Goal: Task Accomplishment & Management: Complete application form

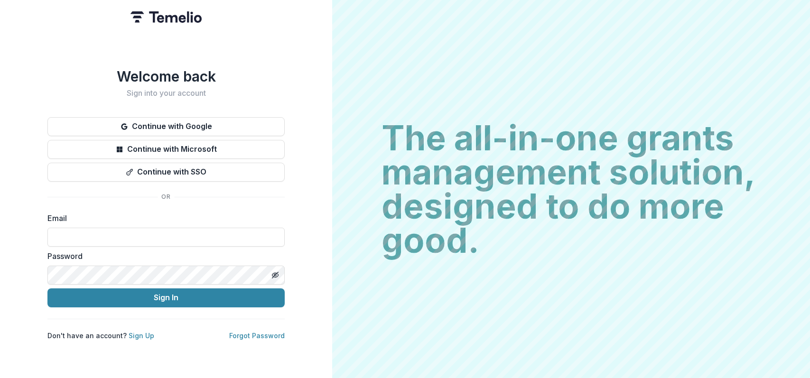
click at [195, 229] on input at bounding box center [165, 237] width 237 height 19
type input "**********"
click at [190, 283] on form "**********" at bounding box center [165, 260] width 237 height 95
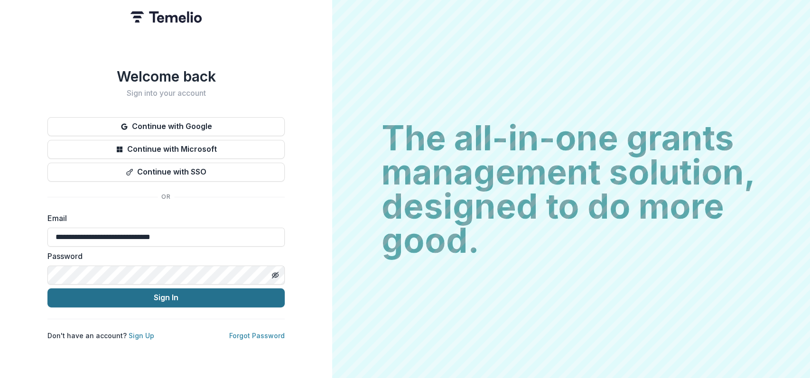
click at [187, 291] on button "Sign In" at bounding box center [165, 298] width 237 height 19
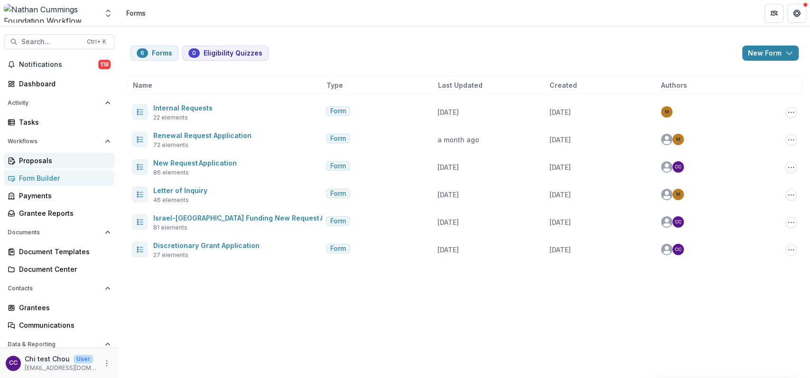
click at [44, 161] on div "Proposals" at bounding box center [63, 161] width 88 height 10
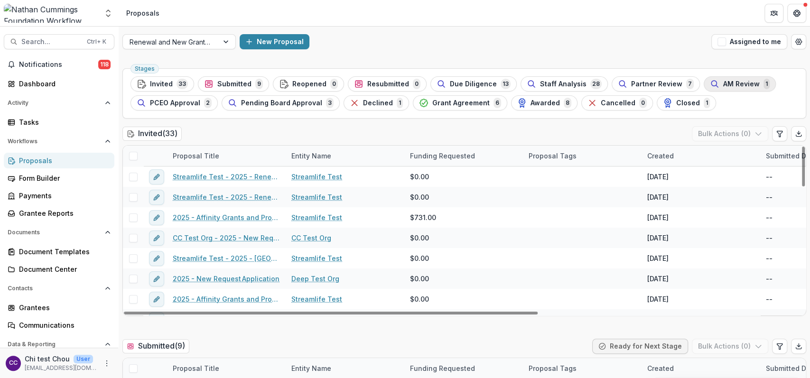
click at [741, 84] on span "AM Review" at bounding box center [741, 84] width 37 height 8
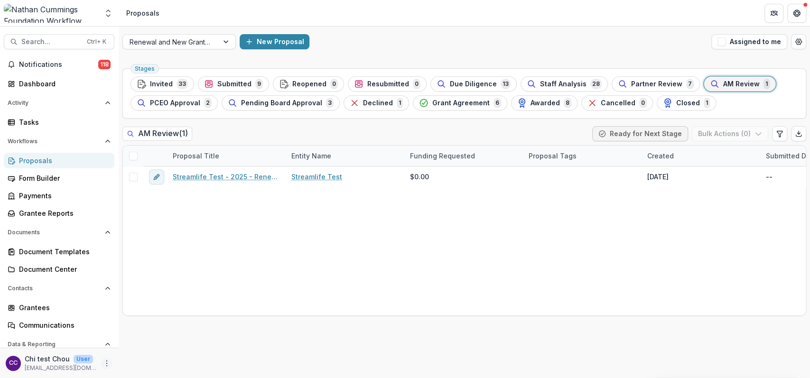
click at [103, 364] on icon "More" at bounding box center [107, 364] width 8 height 8
click at [640, 85] on span "Partner Review" at bounding box center [656, 84] width 51 height 8
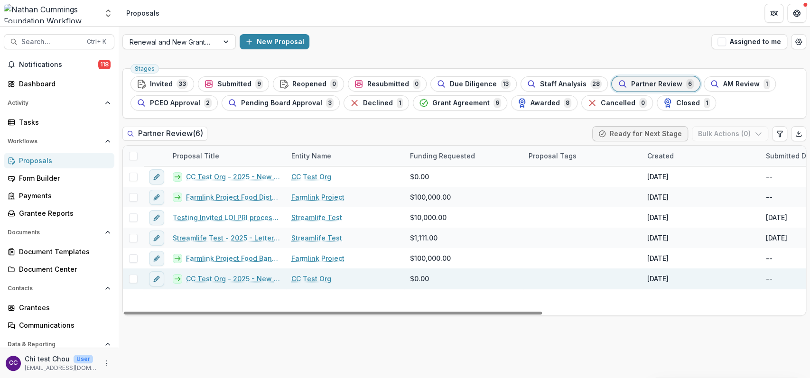
click at [236, 280] on link "CC Test Org - 2025 - New Request Application" at bounding box center [233, 279] width 94 height 10
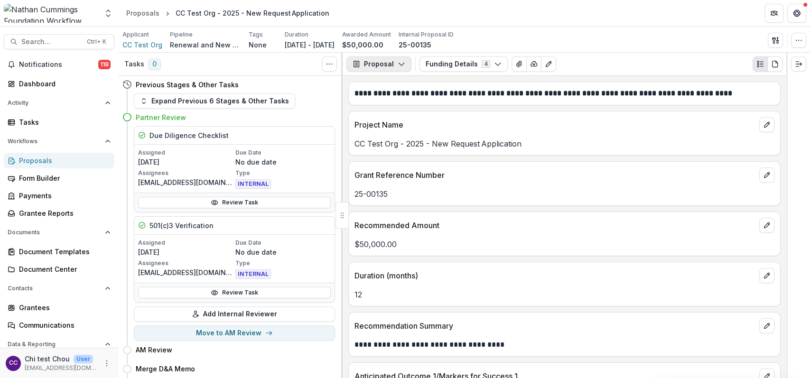
click at [391, 67] on button "Proposal" at bounding box center [378, 63] width 65 height 15
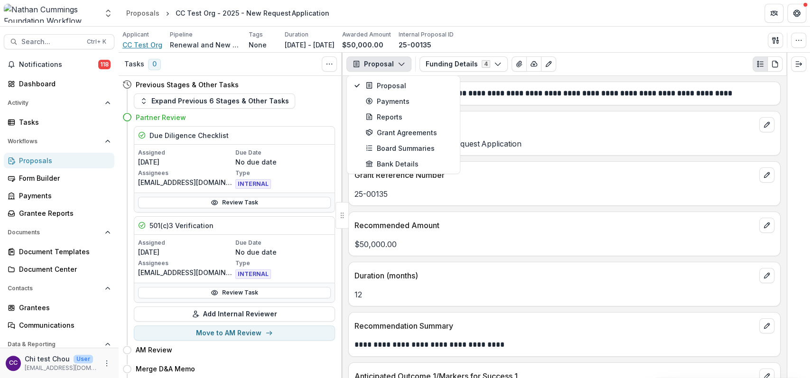
click at [131, 42] on span "CC Test Org" at bounding box center [142, 45] width 40 height 10
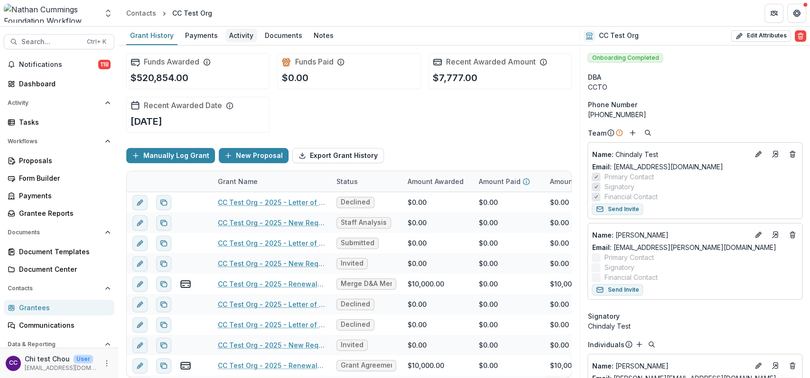
click at [235, 33] on div "Activity" at bounding box center [241, 35] width 32 height 14
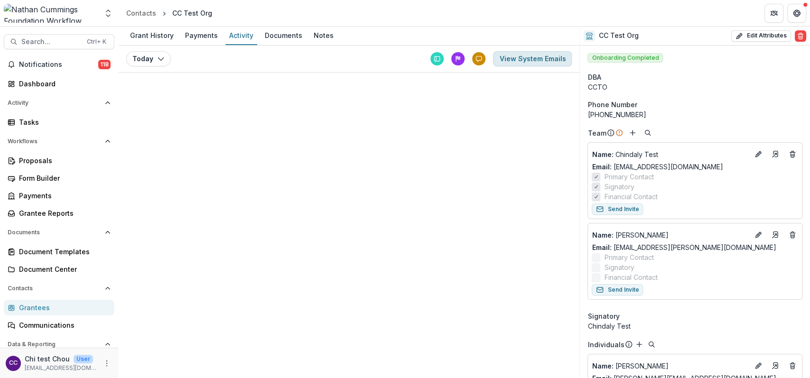
click at [521, 57] on button "View System Emails" at bounding box center [532, 58] width 79 height 15
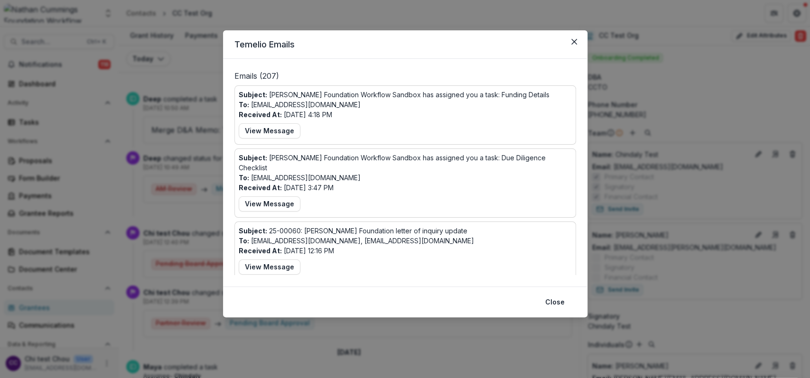
drag, startPoint x: 285, startPoint y: 128, endPoint x: 334, endPoint y: 127, distance: 49.4
click at [334, 127] on div "Subject: [PERSON_NAME] Foundation Workflow Sandbox has assigned you a task: Fun…" at bounding box center [405, 115] width 333 height 51
click at [281, 271] on button "View Message" at bounding box center [270, 267] width 62 height 15
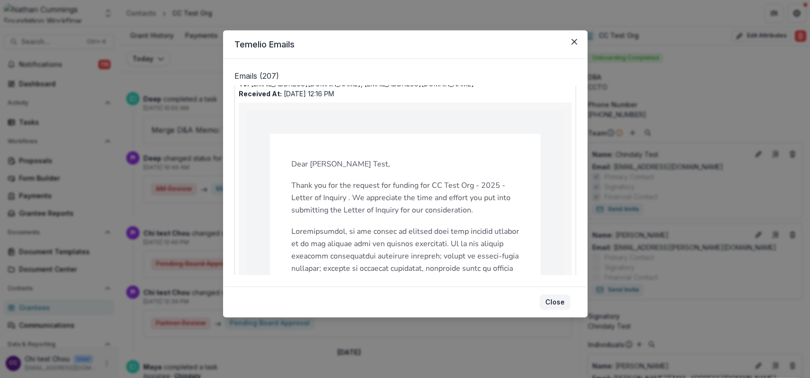
click at [554, 300] on button "Close" at bounding box center [555, 302] width 31 height 15
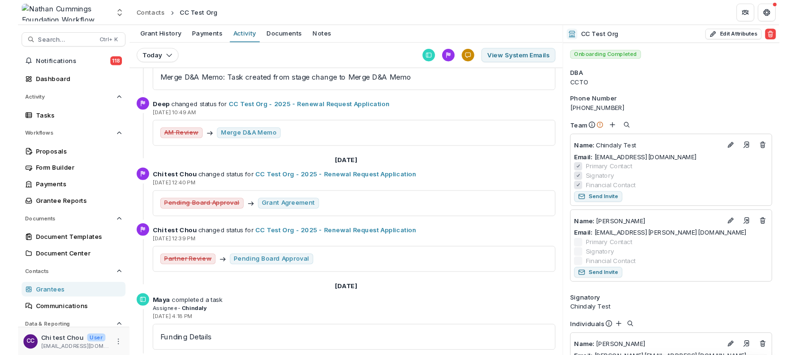
scroll to position [0, 0]
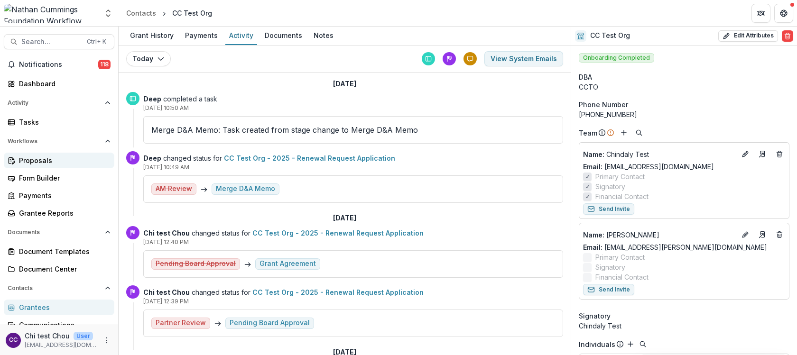
click at [27, 160] on div "Proposals" at bounding box center [63, 161] width 88 height 10
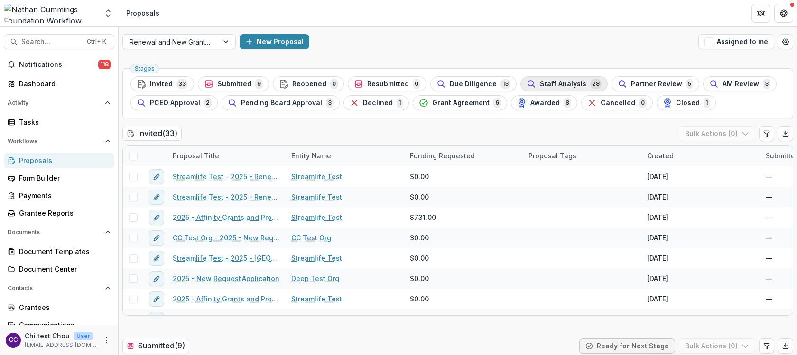
click at [549, 82] on span "Staff Analysis" at bounding box center [563, 84] width 47 height 8
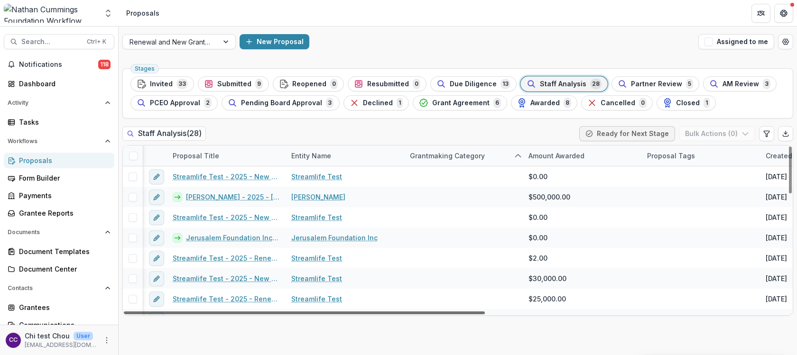
scroll to position [0, 131]
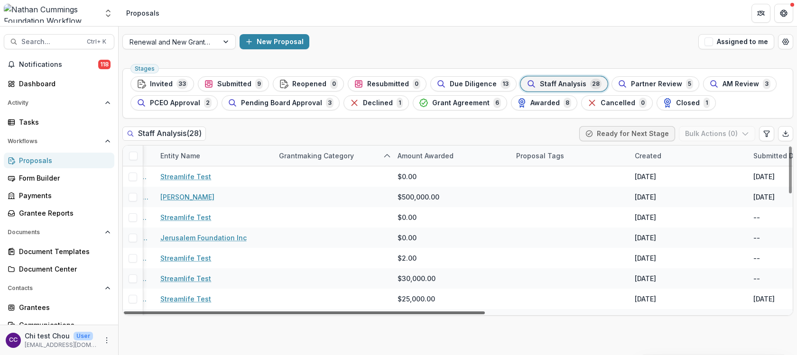
drag, startPoint x: 455, startPoint y: 313, endPoint x: 525, endPoint y: 313, distance: 70.7
click at [485, 313] on div at bounding box center [304, 313] width 361 height 3
click at [651, 155] on div "Created" at bounding box center [648, 156] width 38 height 10
click at [663, 212] on span "Sort Descending" at bounding box center [675, 214] width 55 height 8
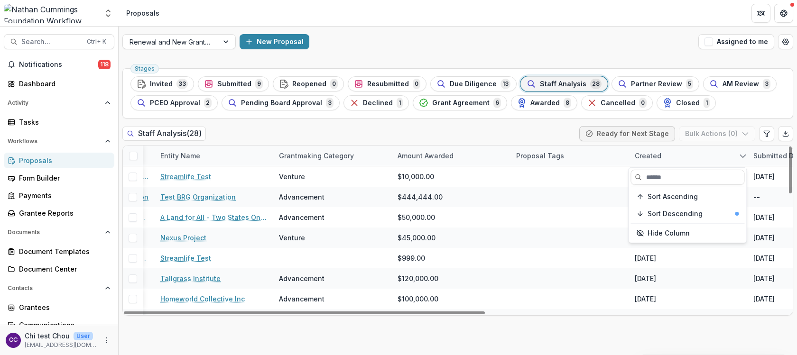
click at [525, 126] on div "Staff Analysis ( 28 ) Ready for Next Stage Bulk Actions ( 0 )" at bounding box center [457, 135] width 671 height 19
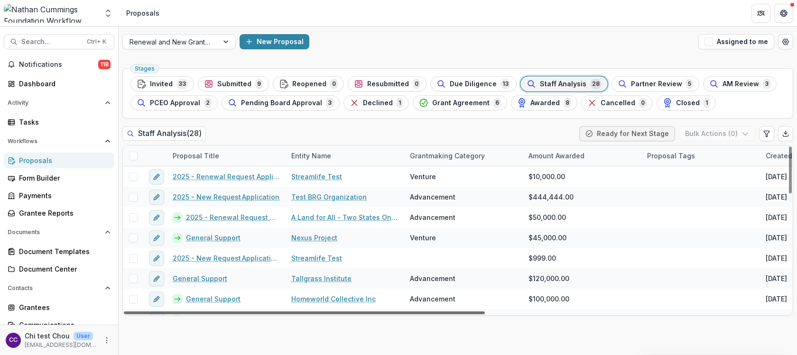
drag, startPoint x: 411, startPoint y: 312, endPoint x: 288, endPoint y: 307, distance: 123.5
click at [288, 312] on div at bounding box center [304, 313] width 361 height 3
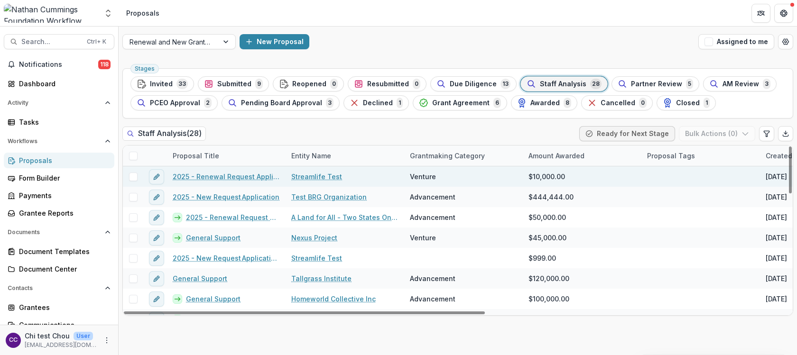
click at [237, 177] on link "2025 - Renewal Request Application" at bounding box center [226, 177] width 107 height 10
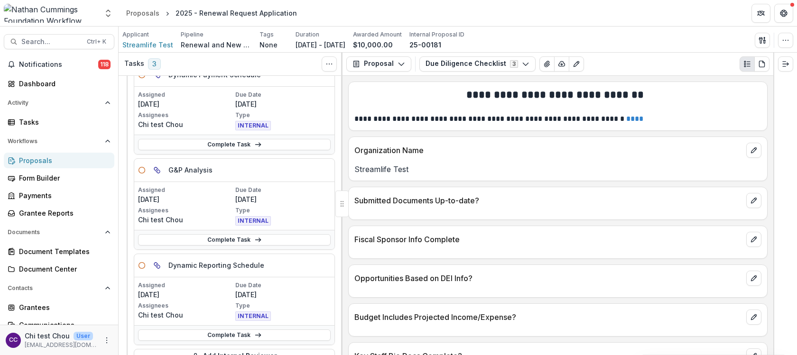
scroll to position [63, 0]
click at [225, 146] on link "Complete Task" at bounding box center [234, 145] width 193 height 11
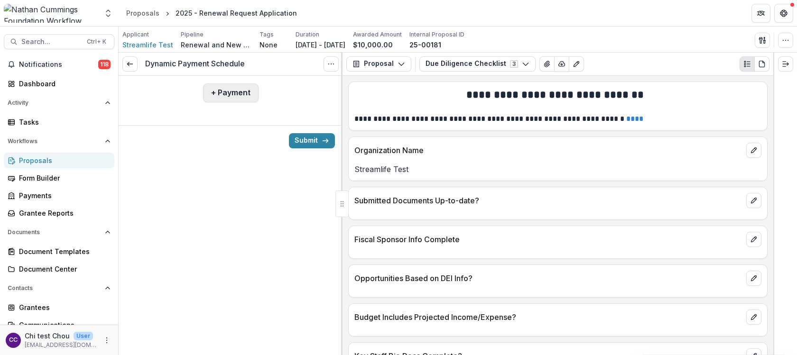
click at [241, 94] on button "+ Payment" at bounding box center [231, 93] width 56 height 19
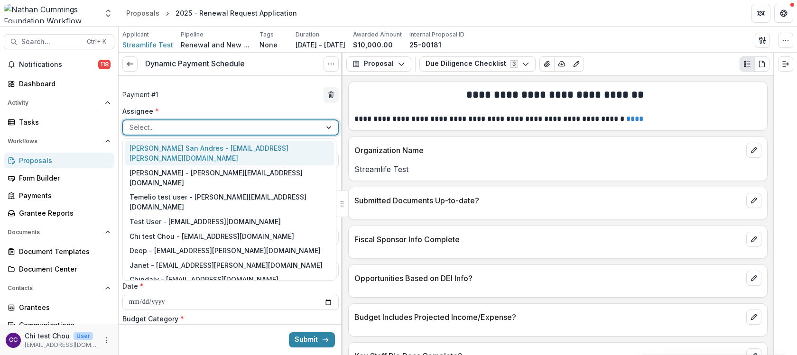
click at [242, 127] on div at bounding box center [222, 127] width 185 height 12
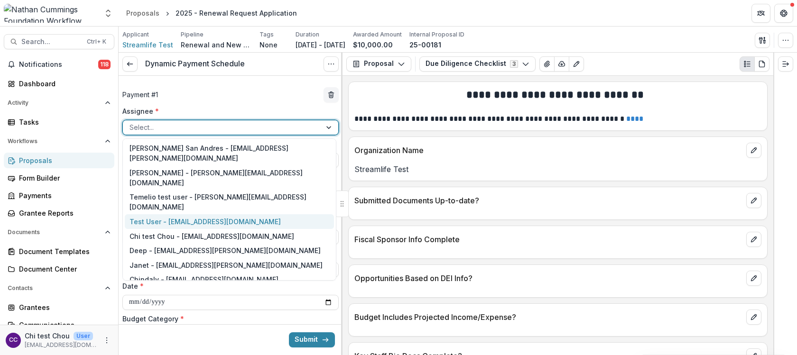
click at [255, 215] on div "Test User - [EMAIL_ADDRESS][DOMAIN_NAME]" at bounding box center [229, 222] width 209 height 15
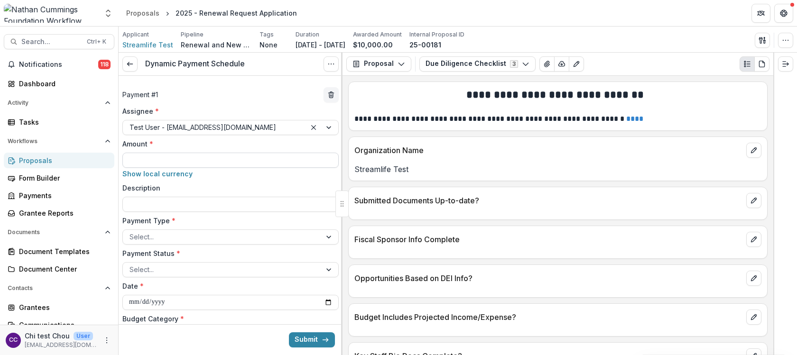
click at [220, 160] on input "Amount *" at bounding box center [230, 160] width 216 height 15
type input "*******"
click at [221, 241] on div at bounding box center [222, 237] width 185 height 12
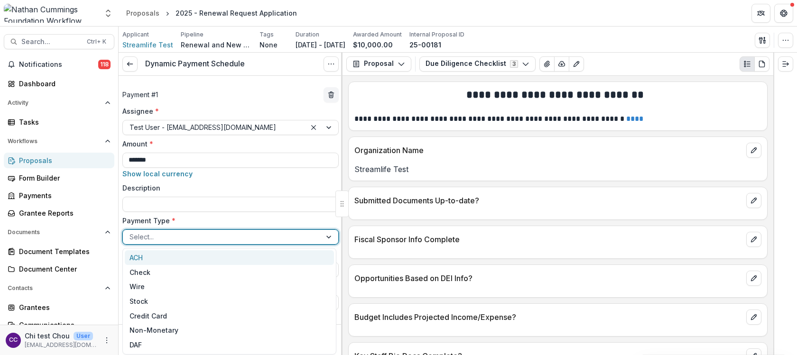
click at [218, 258] on div "ACH" at bounding box center [229, 258] width 209 height 15
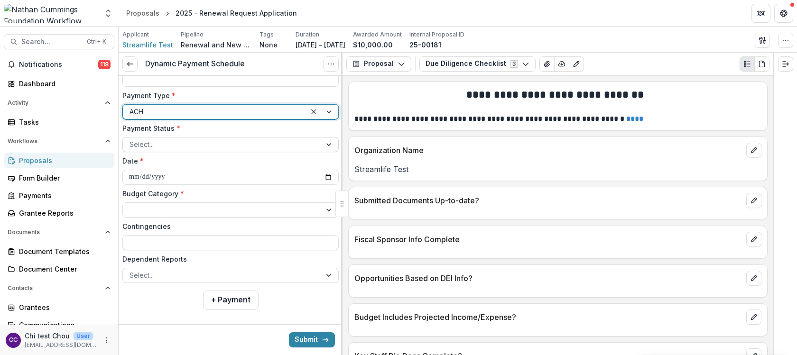
scroll to position [126, 0]
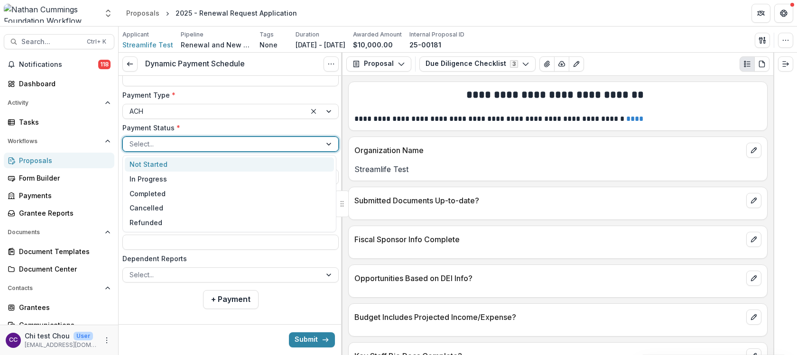
click at [193, 141] on div at bounding box center [222, 144] width 185 height 12
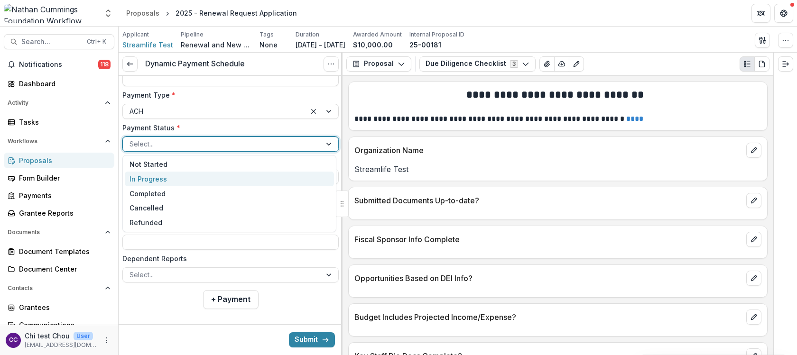
click at [193, 185] on div "In Progress" at bounding box center [229, 179] width 209 height 15
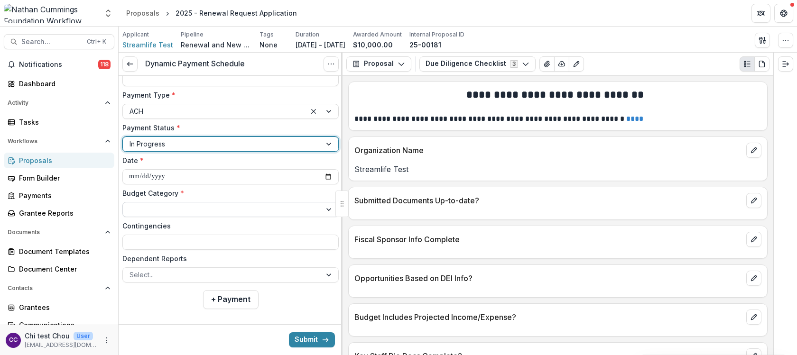
click at [206, 211] on div at bounding box center [222, 210] width 185 height 12
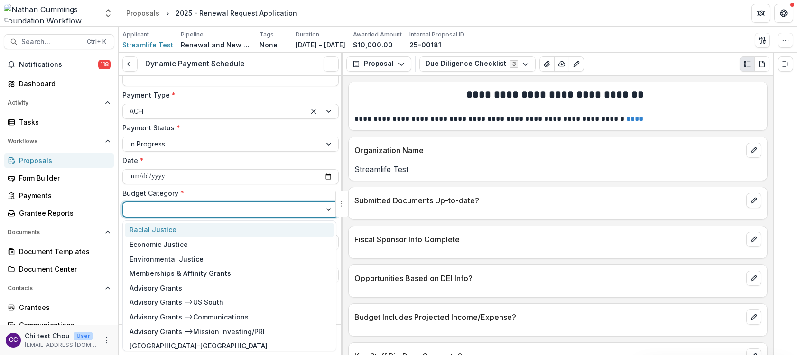
click at [206, 228] on div "Racial Justice" at bounding box center [229, 230] width 209 height 15
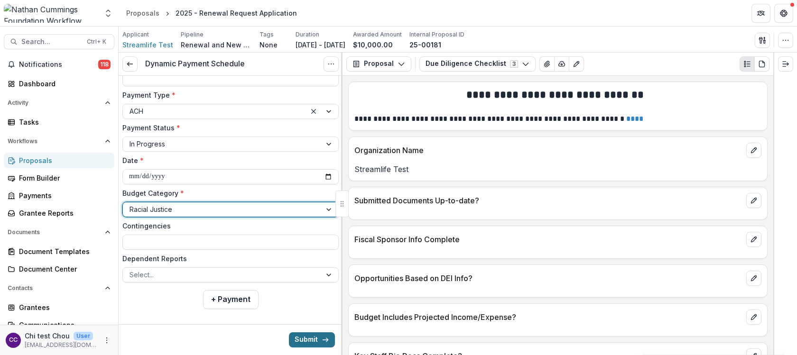
click at [303, 342] on button "Submit" at bounding box center [312, 340] width 46 height 15
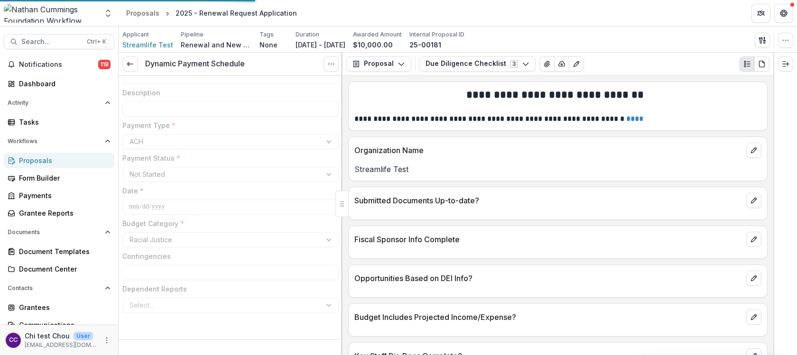
scroll to position [78, 0]
type input "*******"
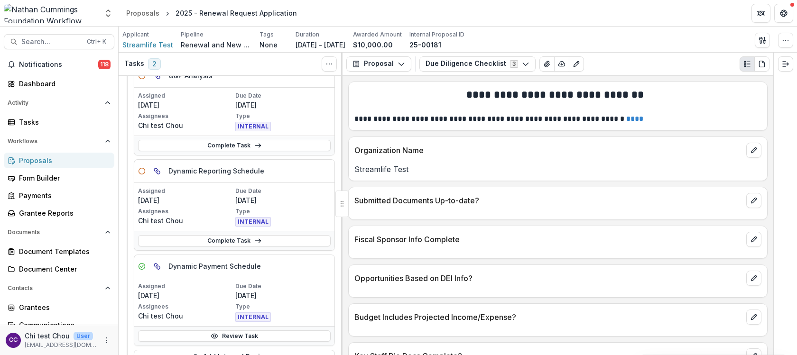
scroll to position [63, 0]
click at [232, 238] on link "Complete Task" at bounding box center [234, 240] width 193 height 11
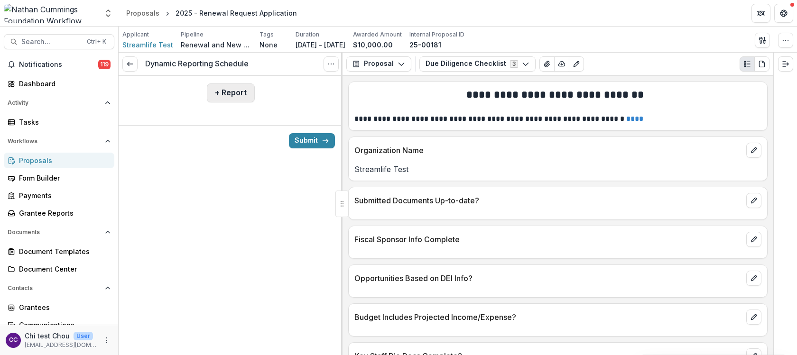
click at [229, 93] on button "+ Report" at bounding box center [231, 93] width 48 height 19
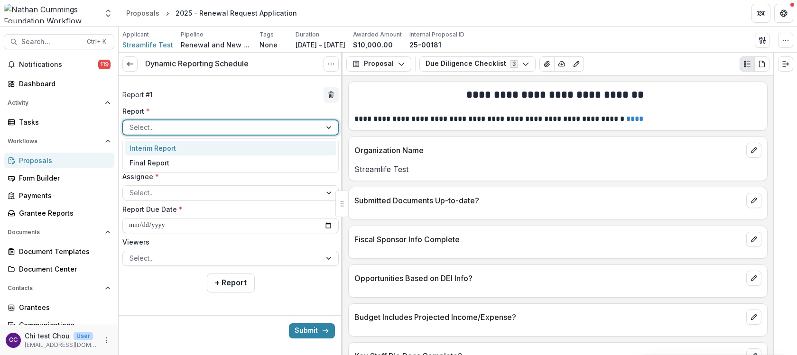
click at [220, 127] on div at bounding box center [222, 127] width 185 height 12
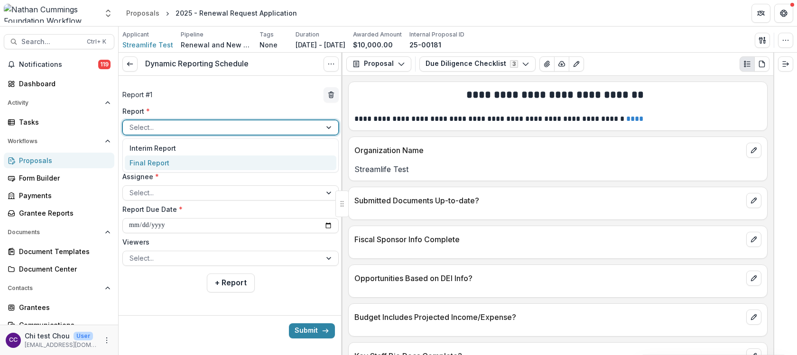
click at [224, 161] on div "Final Report" at bounding box center [231, 163] width 212 height 15
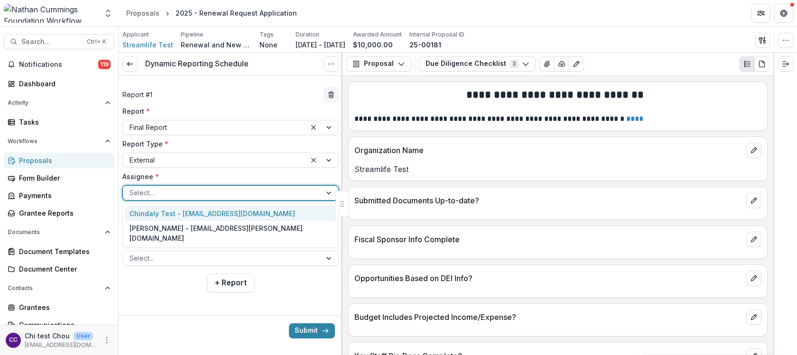
click at [207, 196] on div at bounding box center [222, 193] width 185 height 12
click at [209, 215] on div "Chindaly Test - [EMAIL_ADDRESS][DOMAIN_NAME]" at bounding box center [231, 213] width 212 height 15
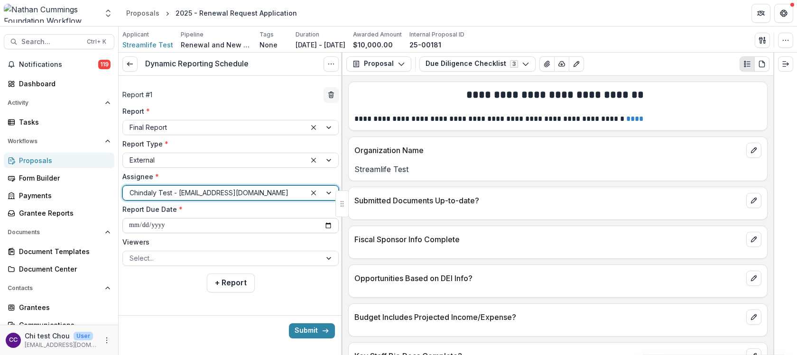
click at [202, 226] on input "**********" at bounding box center [230, 225] width 216 height 15
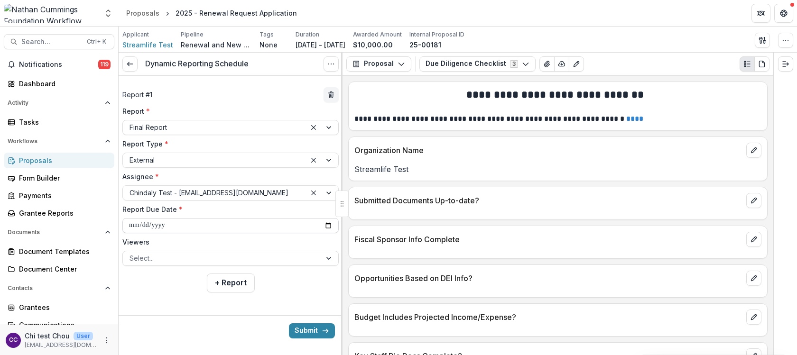
click at [201, 225] on input "**********" at bounding box center [230, 225] width 216 height 15
click at [170, 226] on input "**********" at bounding box center [230, 225] width 216 height 15
click at [160, 225] on input "**********" at bounding box center [230, 225] width 216 height 15
click at [152, 227] on input "**********" at bounding box center [230, 225] width 216 height 15
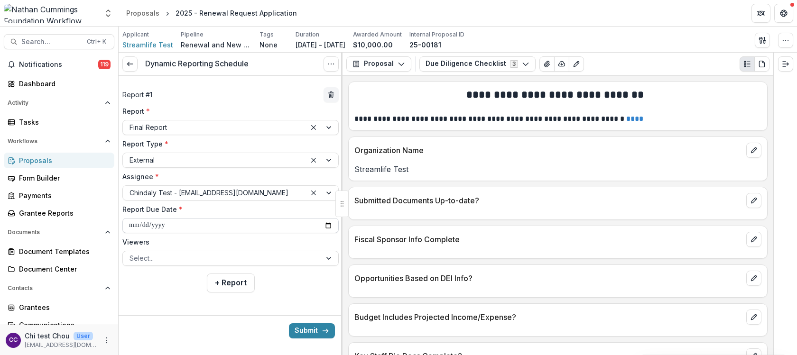
click at [157, 225] on input "**********" at bounding box center [230, 225] width 216 height 15
type input "**********"
click at [298, 330] on button "Submit" at bounding box center [312, 331] width 46 height 15
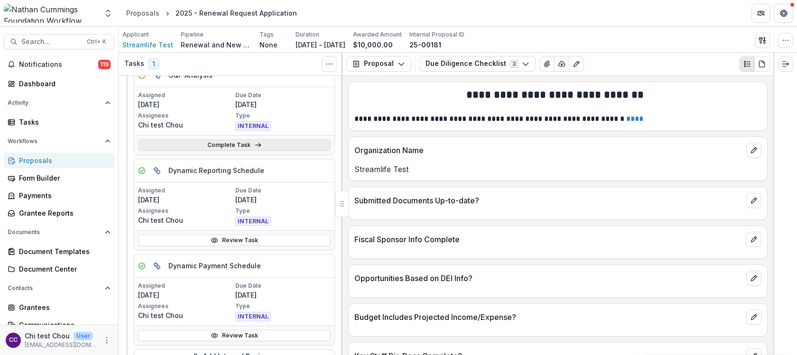
scroll to position [63, 0]
click at [236, 144] on link "Complete Task" at bounding box center [234, 144] width 193 height 11
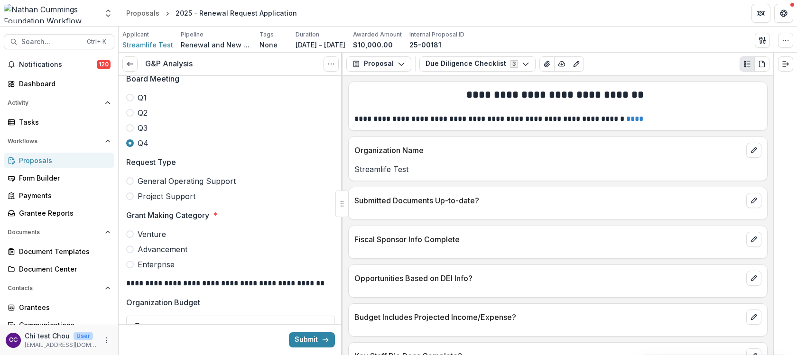
scroll to position [315, 0]
click at [130, 181] on span at bounding box center [130, 182] width 8 height 8
click at [136, 234] on label "Venture" at bounding box center [230, 234] width 209 height 11
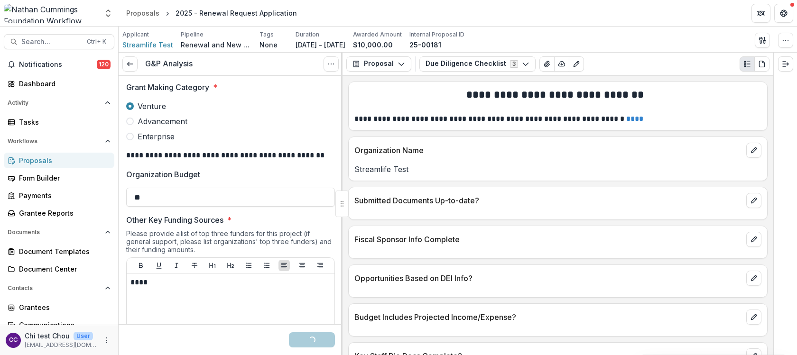
scroll to position [758, 0]
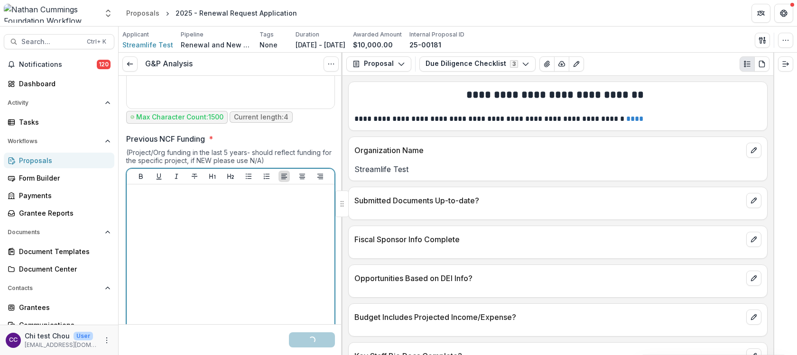
click at [166, 220] on div at bounding box center [231, 259] width 200 height 142
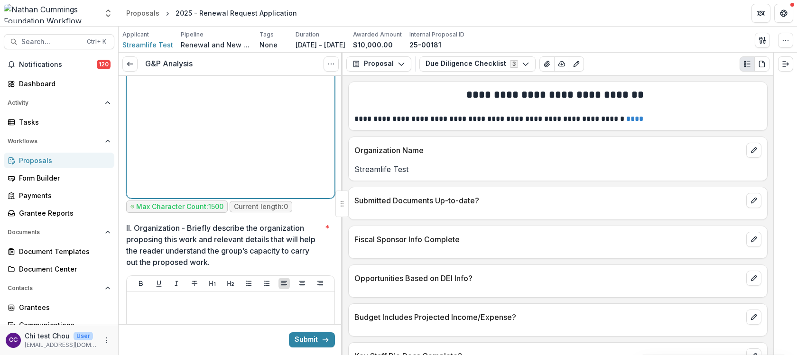
click at [194, 165] on div at bounding box center [231, 123] width 200 height 142
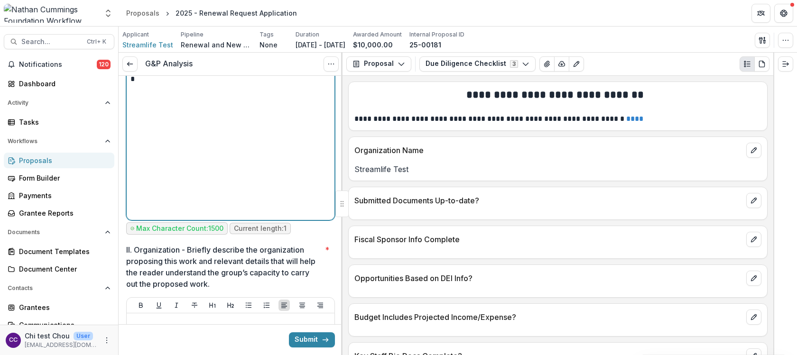
scroll to position [3593, 0]
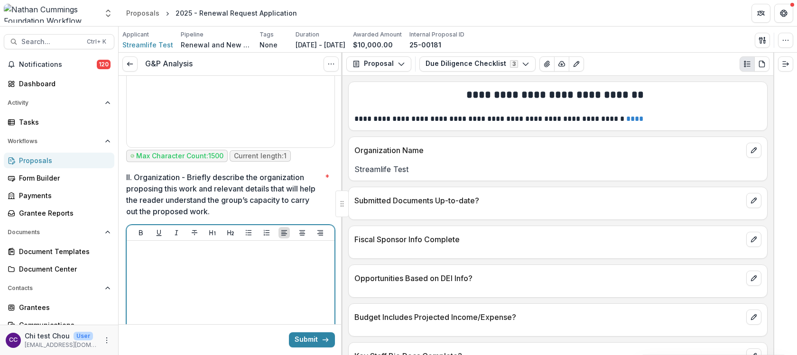
click at [194, 245] on div at bounding box center [231, 316] width 200 height 142
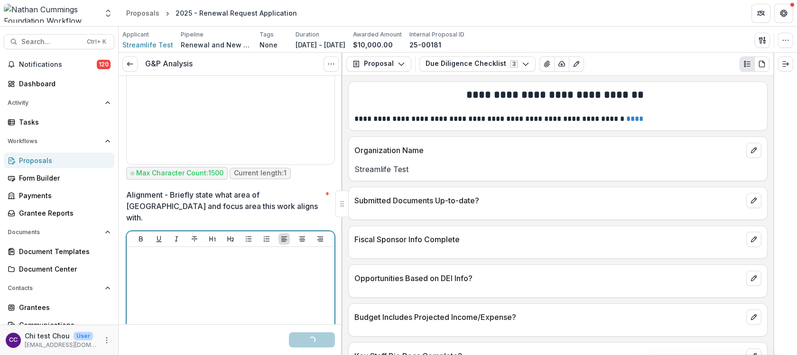
click at [199, 251] on div at bounding box center [231, 322] width 200 height 142
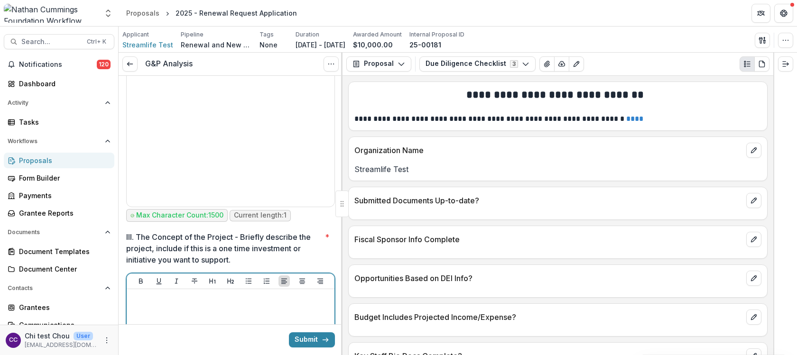
click at [213, 293] on p at bounding box center [231, 298] width 200 height 10
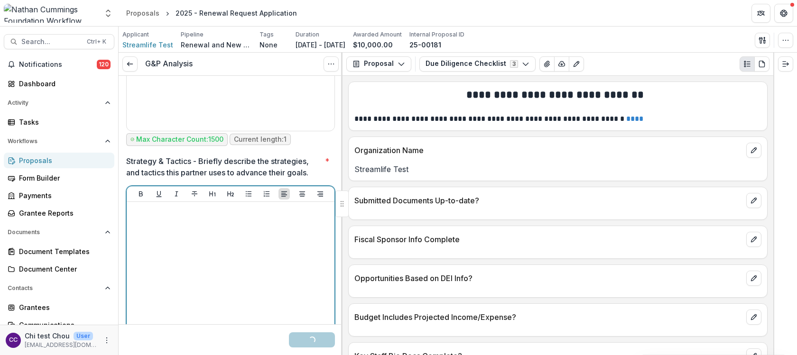
click at [173, 206] on div at bounding box center [231, 277] width 200 height 142
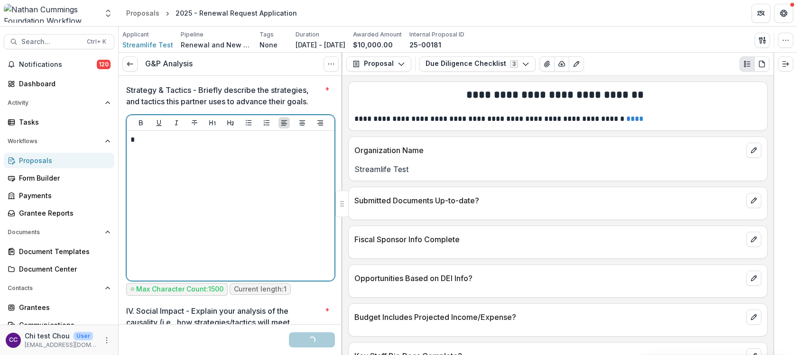
click at [172, 169] on div "*" at bounding box center [231, 206] width 200 height 142
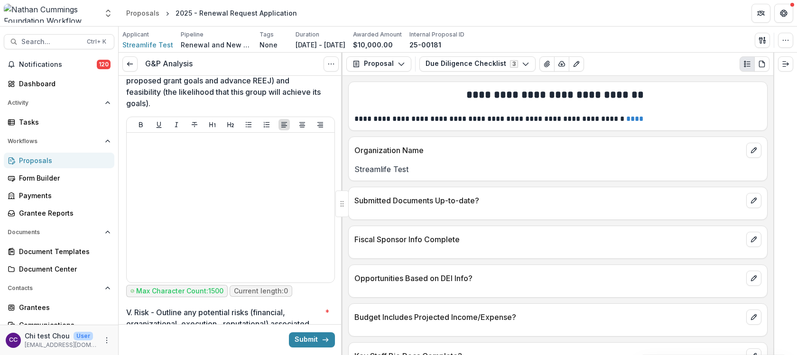
scroll to position [4421, 0]
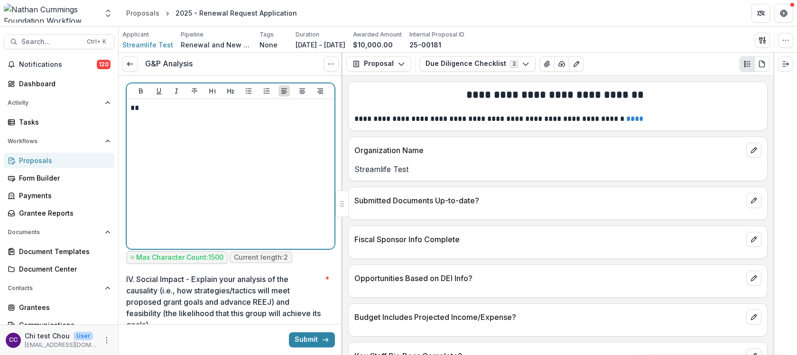
click at [159, 135] on div "**" at bounding box center [231, 174] width 200 height 142
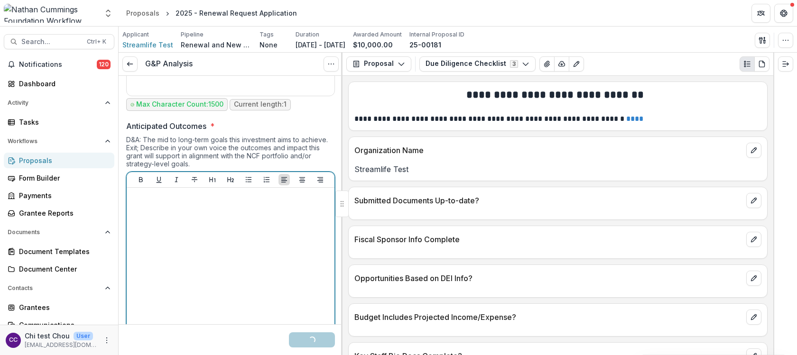
click at [160, 208] on div at bounding box center [231, 263] width 200 height 142
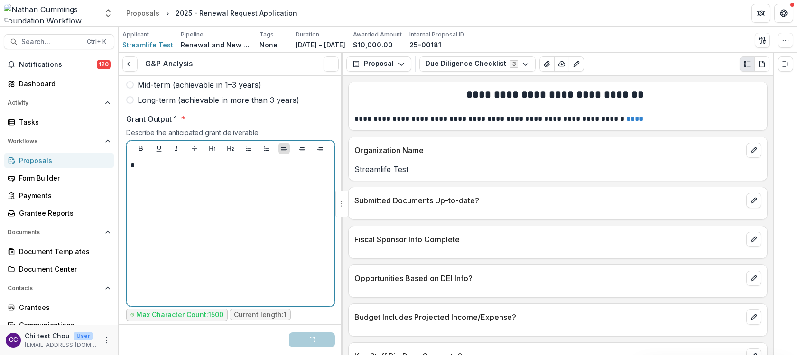
scroll to position [5650, 0]
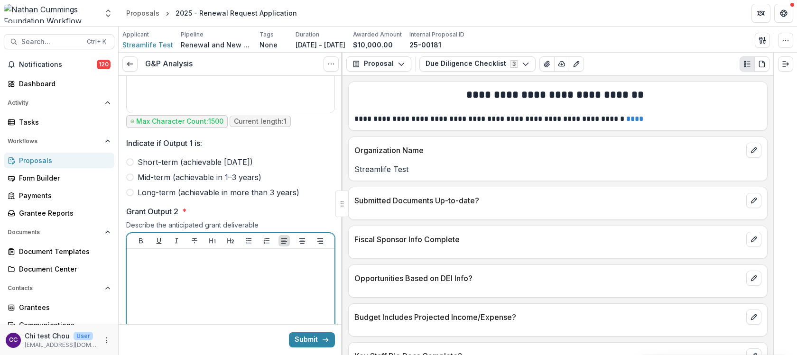
click at [157, 253] on div at bounding box center [231, 324] width 200 height 142
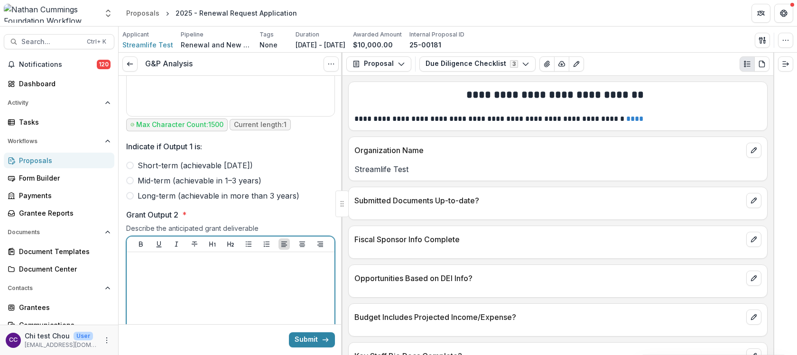
scroll to position [5813, 0]
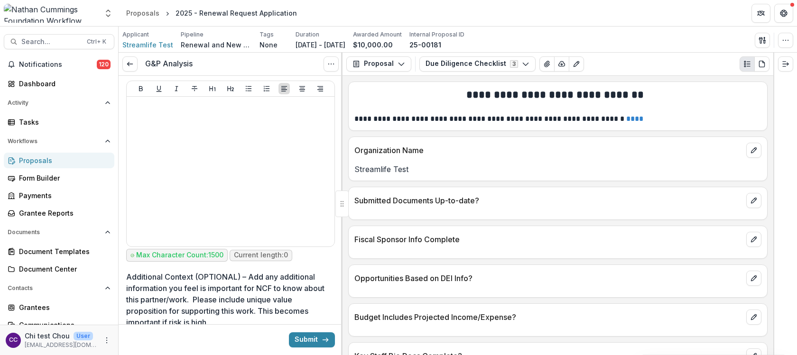
scroll to position [6741, 0]
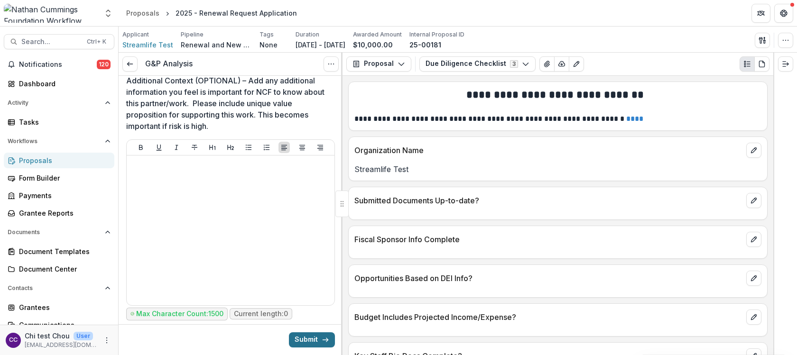
click at [289, 337] on button "Submit" at bounding box center [312, 340] width 46 height 15
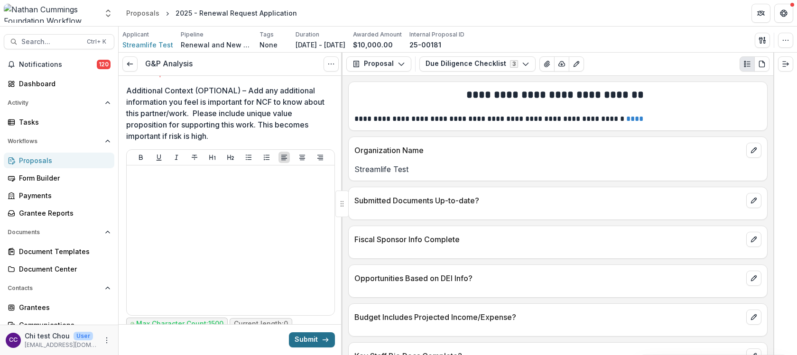
scroll to position [6751, 0]
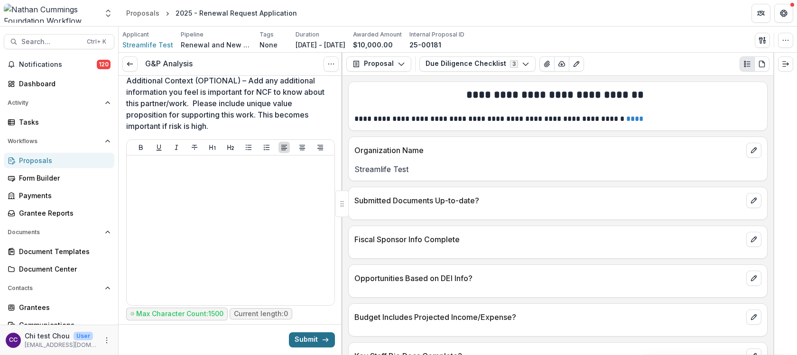
click at [299, 337] on button "Submit" at bounding box center [312, 340] width 46 height 15
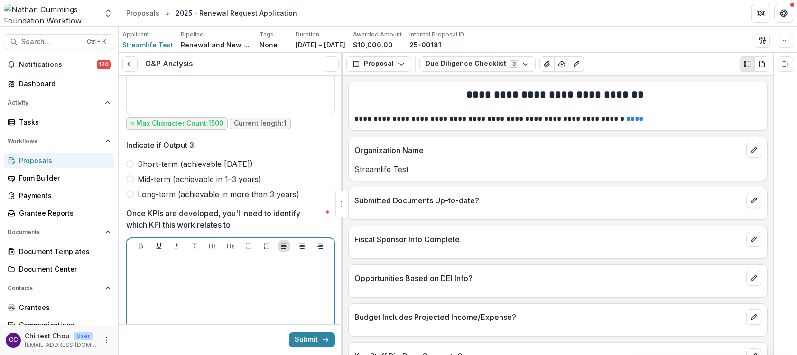
click at [261, 258] on p at bounding box center [231, 263] width 200 height 10
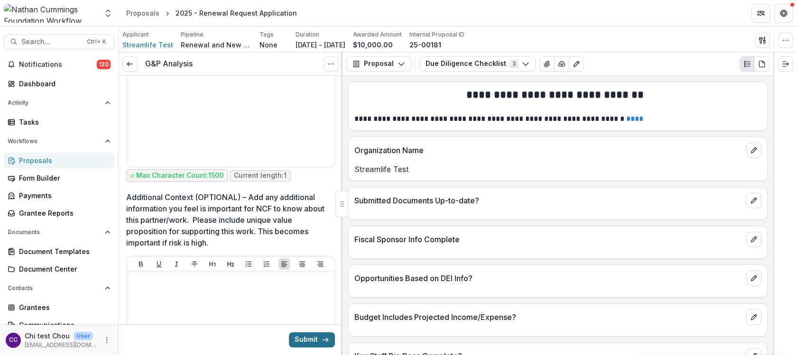
scroll to position [6625, 0]
click at [322, 343] on icon "submit" at bounding box center [326, 340] width 8 height 8
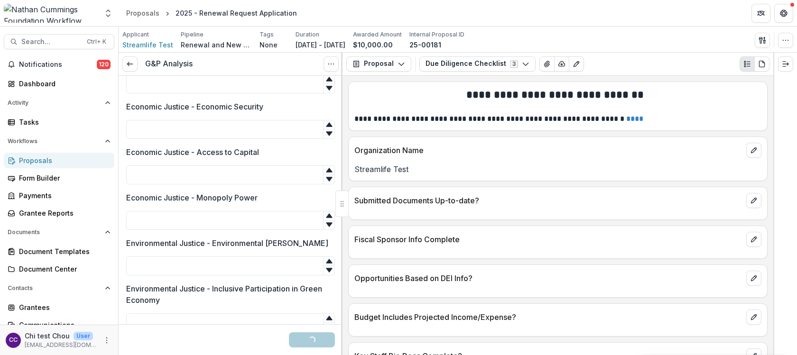
scroll to position [2249, 0]
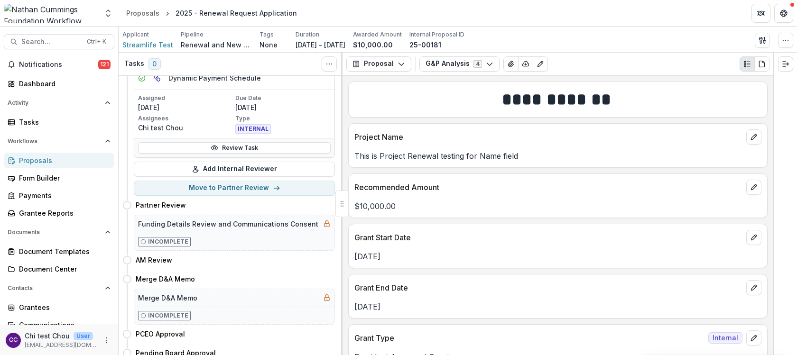
scroll to position [251, 0]
click at [247, 188] on button "Move to Partner Review" at bounding box center [234, 187] width 201 height 15
select select "**********"
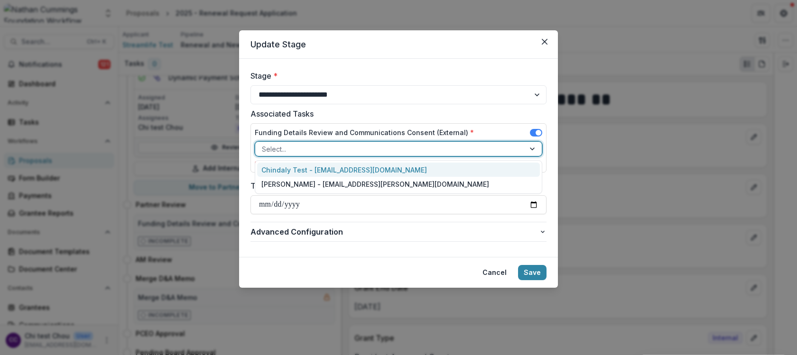
click at [327, 147] on div at bounding box center [390, 149] width 256 height 12
click at [327, 165] on div "Chindaly Test - [EMAIL_ADDRESS][DOMAIN_NAME]" at bounding box center [398, 170] width 283 height 15
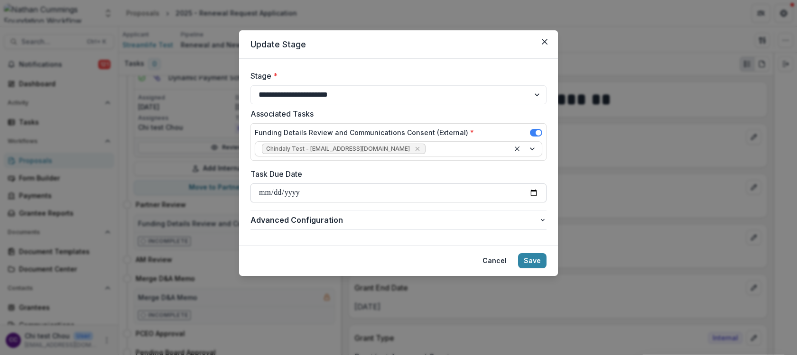
click at [330, 194] on input "Task Due Date" at bounding box center [399, 193] width 296 height 19
click at [533, 196] on input "Task Due Date" at bounding box center [399, 193] width 296 height 19
type input "**********"
click at [533, 264] on button "Save" at bounding box center [532, 260] width 28 height 15
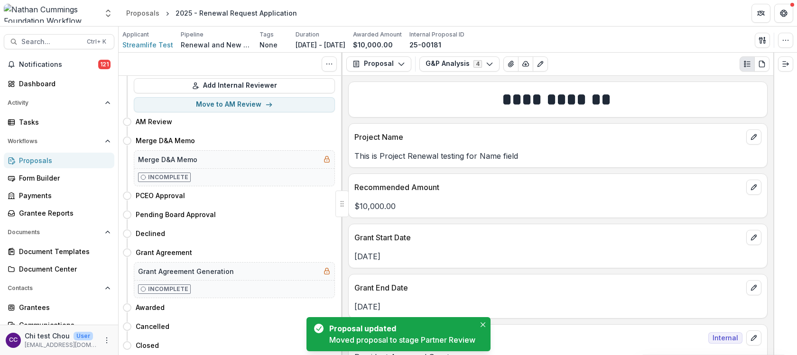
scroll to position [0, 0]
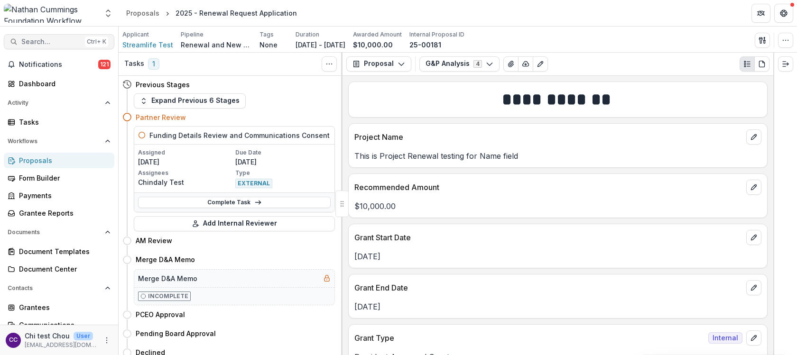
click at [43, 39] on span "Search..." at bounding box center [51, 42] width 60 height 8
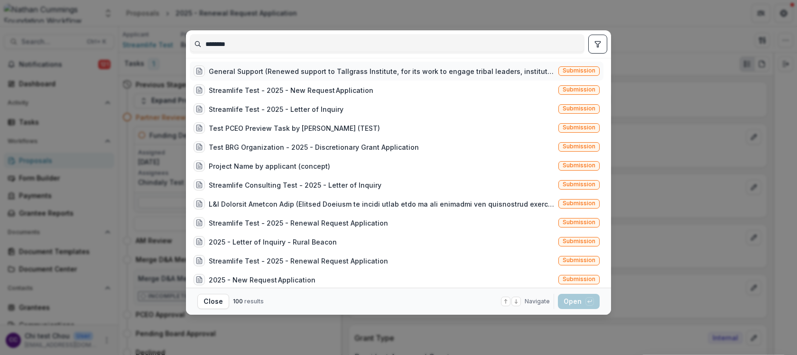
type input "********"
click at [569, 68] on span "Submission" at bounding box center [579, 70] width 33 height 7
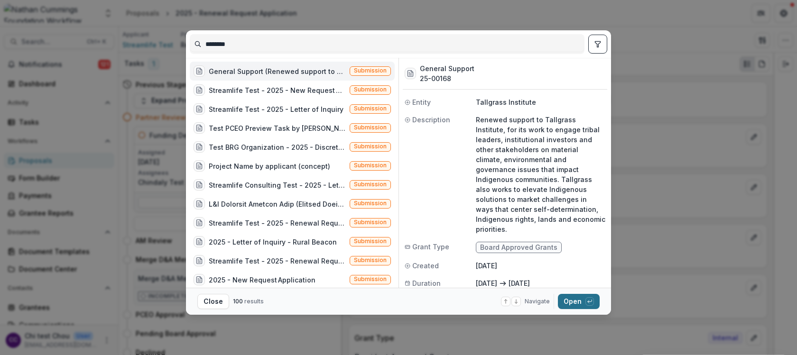
click at [573, 300] on button "Open with enter key" at bounding box center [579, 301] width 42 height 15
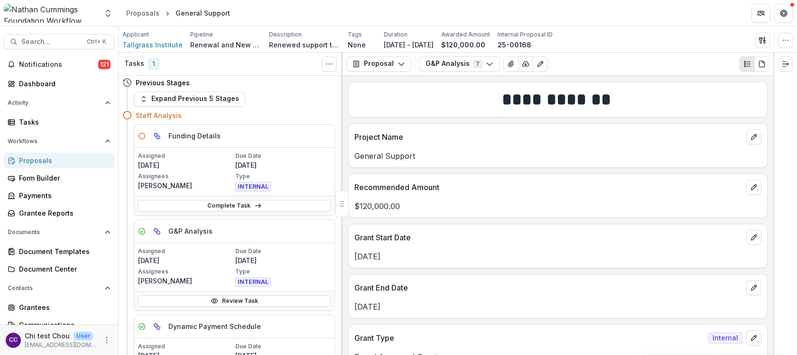
scroll to position [1, 0]
click at [189, 97] on button "Expand Previous 5 Stages" at bounding box center [190, 100] width 112 height 15
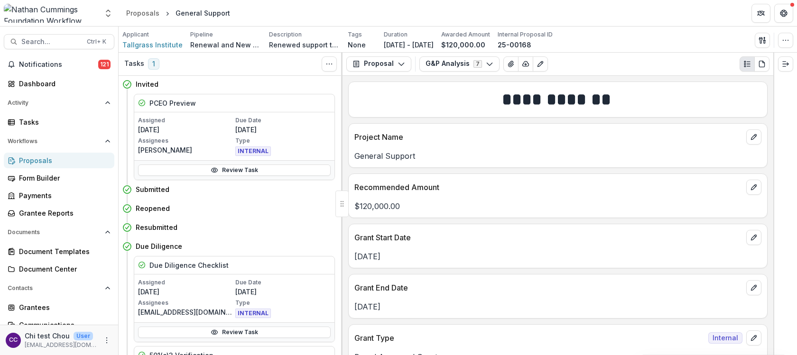
scroll to position [358, 0]
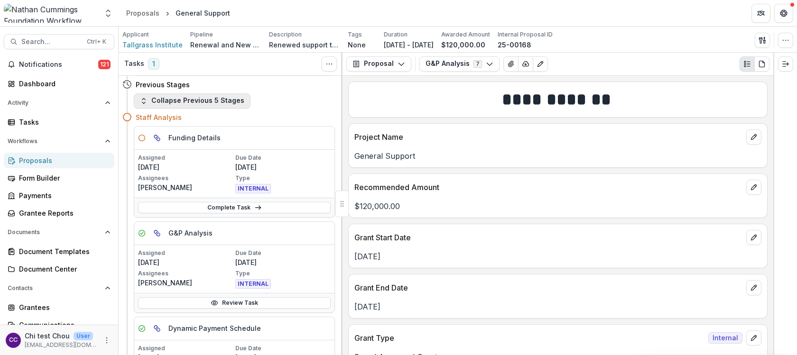
click at [232, 97] on button "Collapse Previous 5 Stages" at bounding box center [192, 100] width 117 height 15
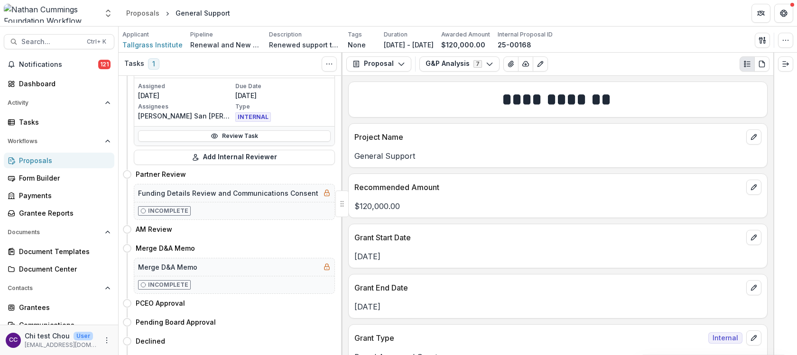
scroll to position [1, 0]
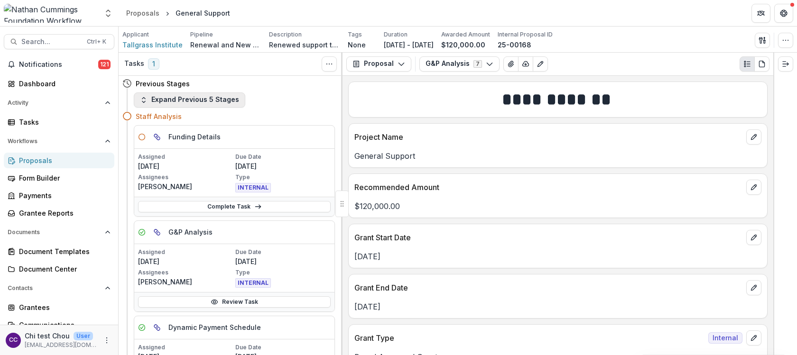
click at [232, 97] on button "Expand Previous 5 Stages" at bounding box center [190, 100] width 112 height 15
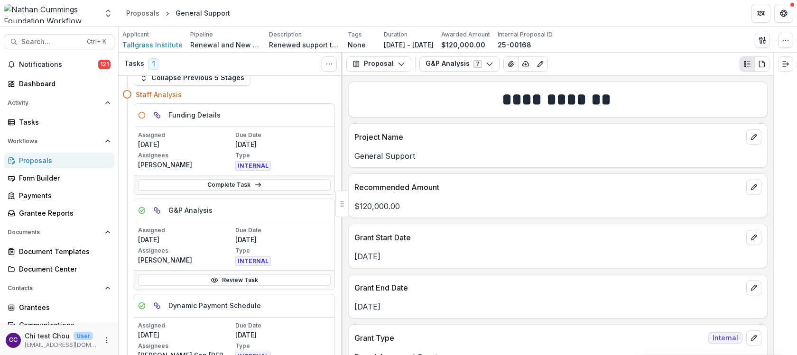
scroll to position [380, 0]
click at [467, 62] on button "G&P Analysis 7" at bounding box center [460, 63] width 80 height 15
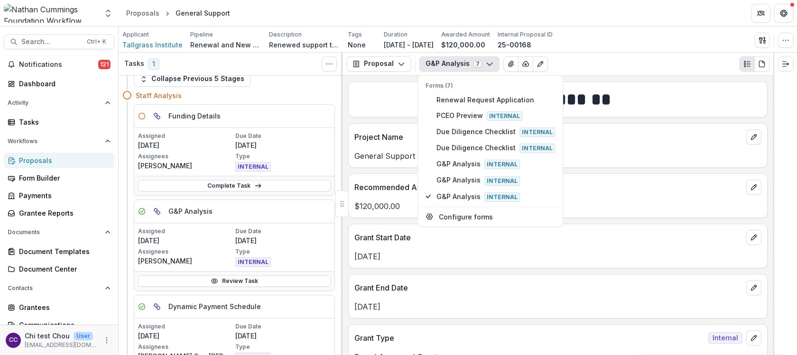
click at [615, 66] on div "G&P Analysis 7 Forms (7) Renewal Request Application PCEO Preview Internal Due …" at bounding box center [595, 63] width 350 height 15
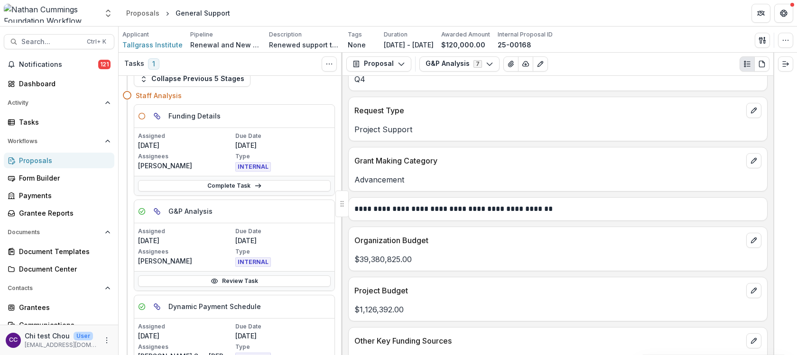
scroll to position [379, 0]
click at [457, 207] on p "**********" at bounding box center [557, 208] width 405 height 11
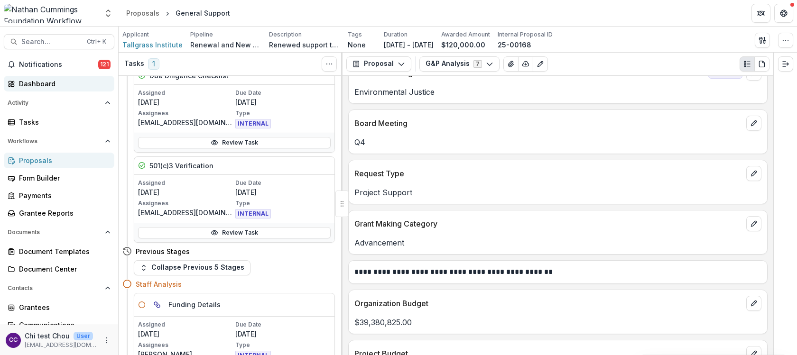
scroll to position [190, 0]
click at [37, 160] on div "Proposals" at bounding box center [63, 161] width 88 height 10
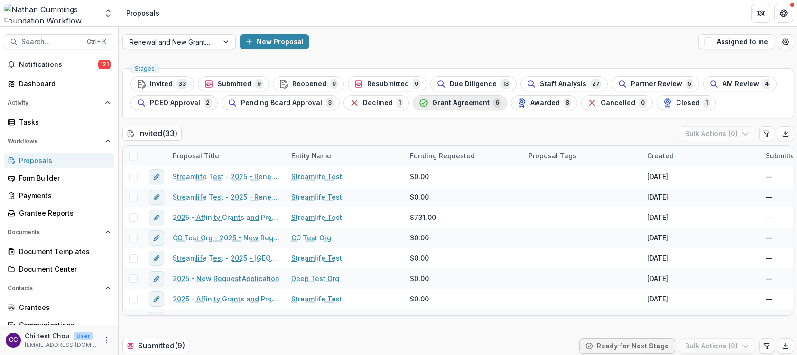
click at [474, 103] on span "Grant Agreement" at bounding box center [460, 103] width 57 height 8
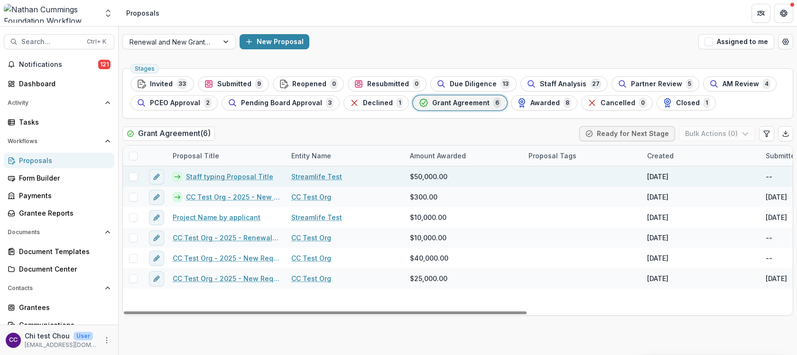
click at [248, 180] on link "Staff typing Proposal Title" at bounding box center [229, 177] width 87 height 10
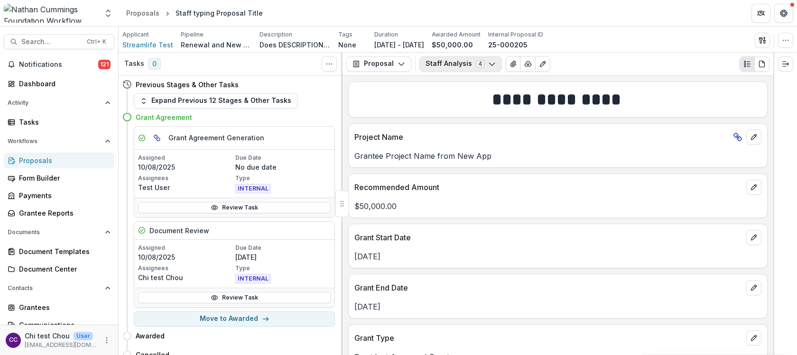
click at [458, 66] on button "Staff Analysis 4" at bounding box center [461, 63] width 83 height 15
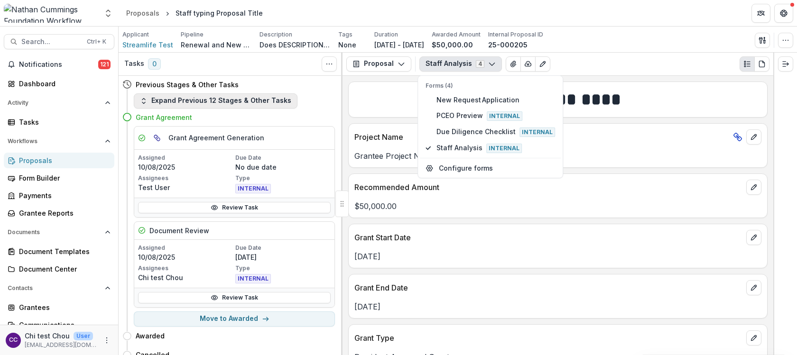
click at [205, 98] on button "Expand Previous 12 Stages & Other Tasks" at bounding box center [216, 100] width 164 height 15
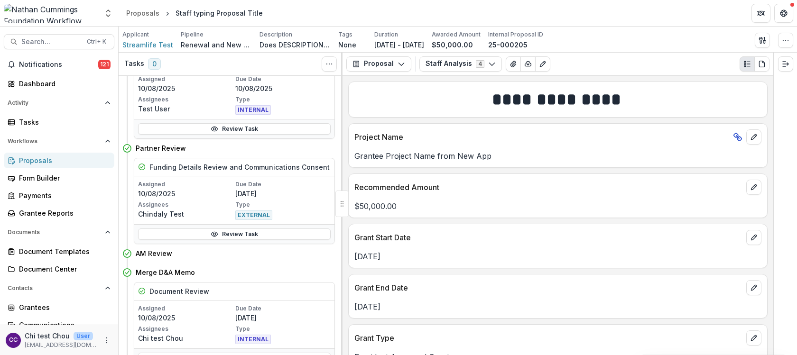
scroll to position [695, 0]
click at [476, 61] on button "Staff Analysis 4" at bounding box center [461, 63] width 83 height 15
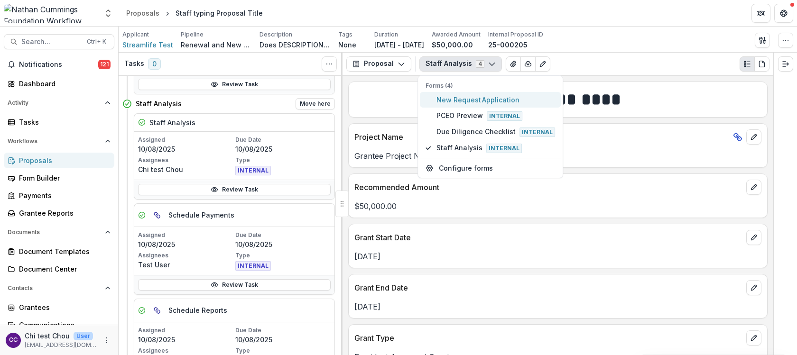
scroll to position [442, 0]
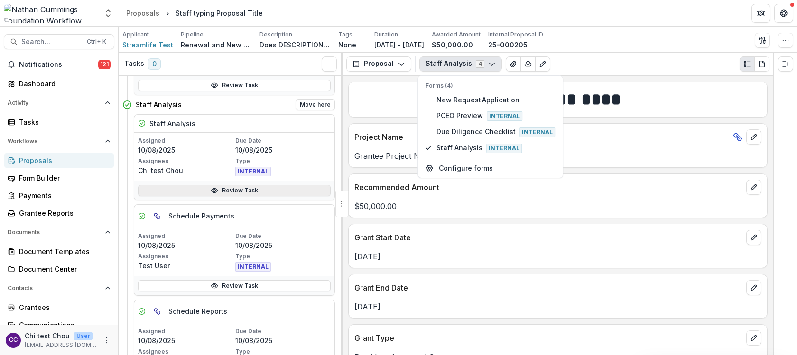
click at [249, 187] on link "Review Task" at bounding box center [234, 190] width 193 height 11
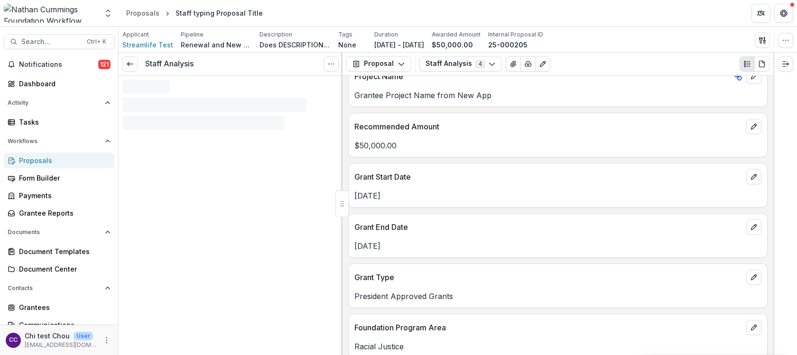
scroll to position [61, 0]
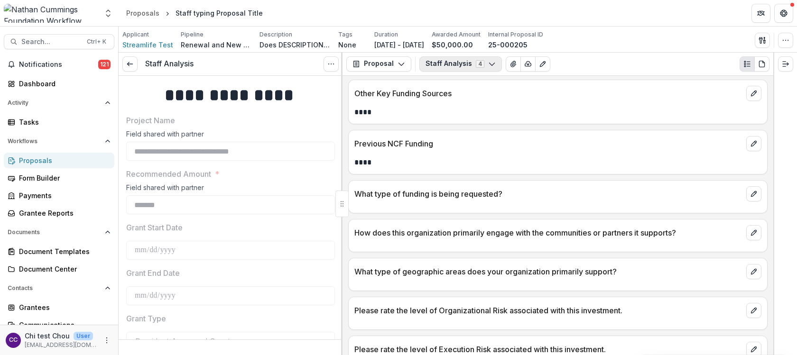
click at [480, 62] on button "Staff Analysis 4" at bounding box center [461, 63] width 83 height 15
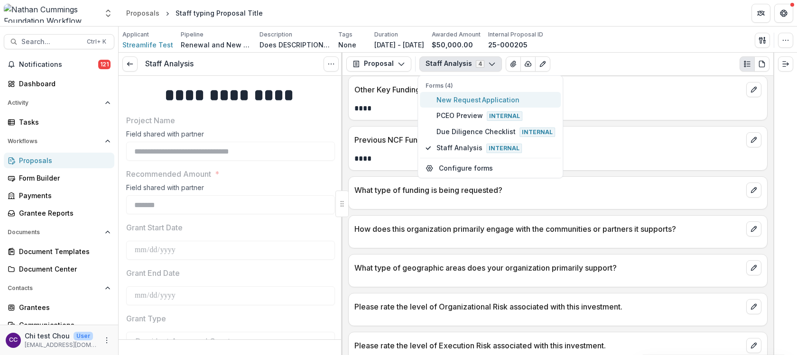
scroll to position [631, 0]
click at [480, 62] on button "Staff Analysis 4" at bounding box center [461, 63] width 83 height 15
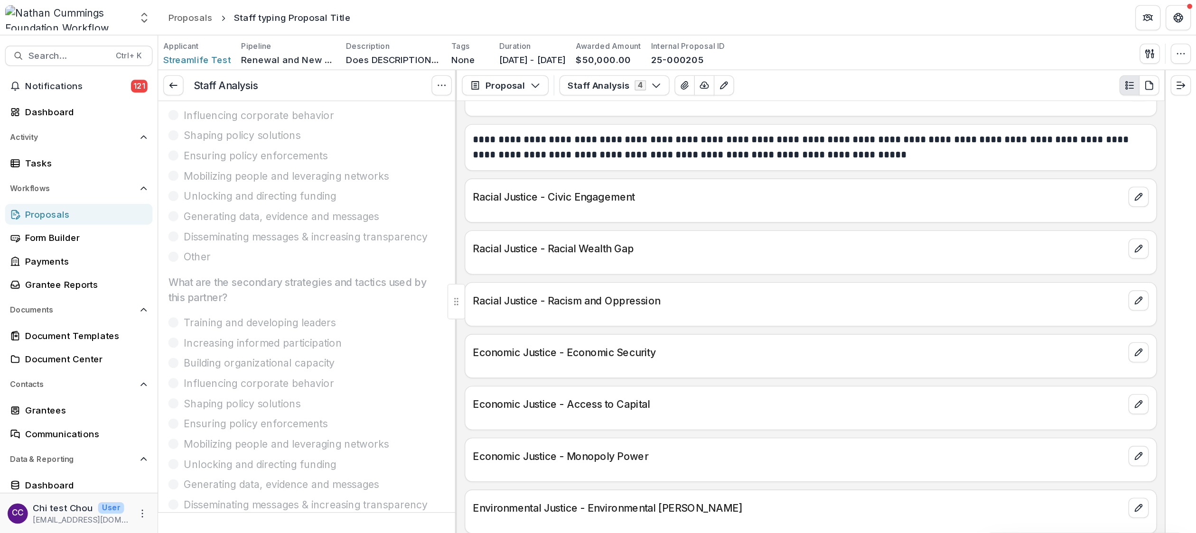
scroll to position [1103, 0]
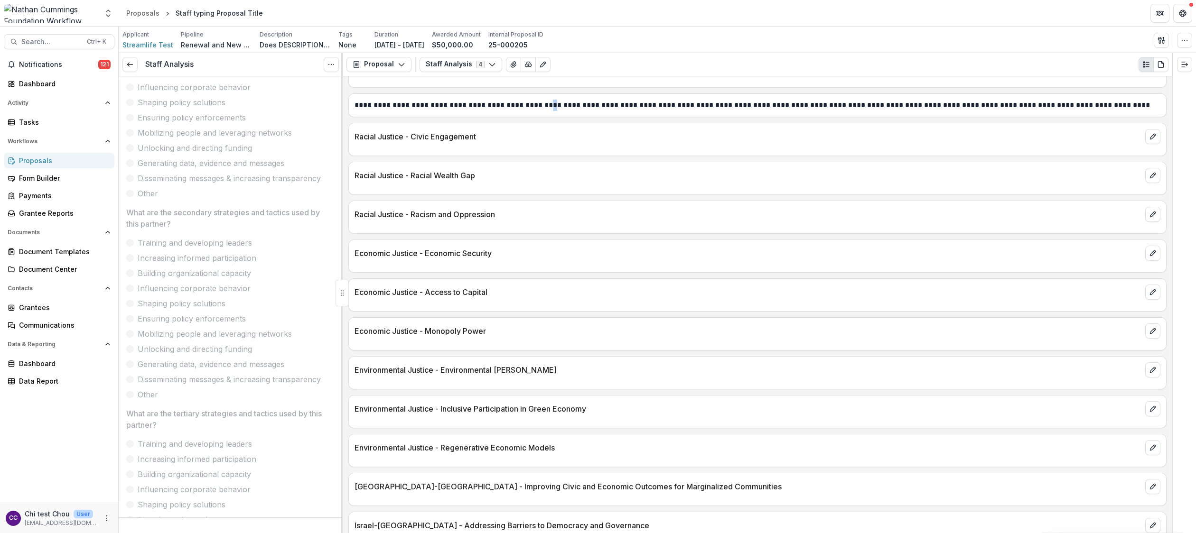
drag, startPoint x: 786, startPoint y: 0, endPoint x: 542, endPoint y: 113, distance: 269.3
click at [542, 111] on p "**********" at bounding box center [756, 105] width 803 height 11
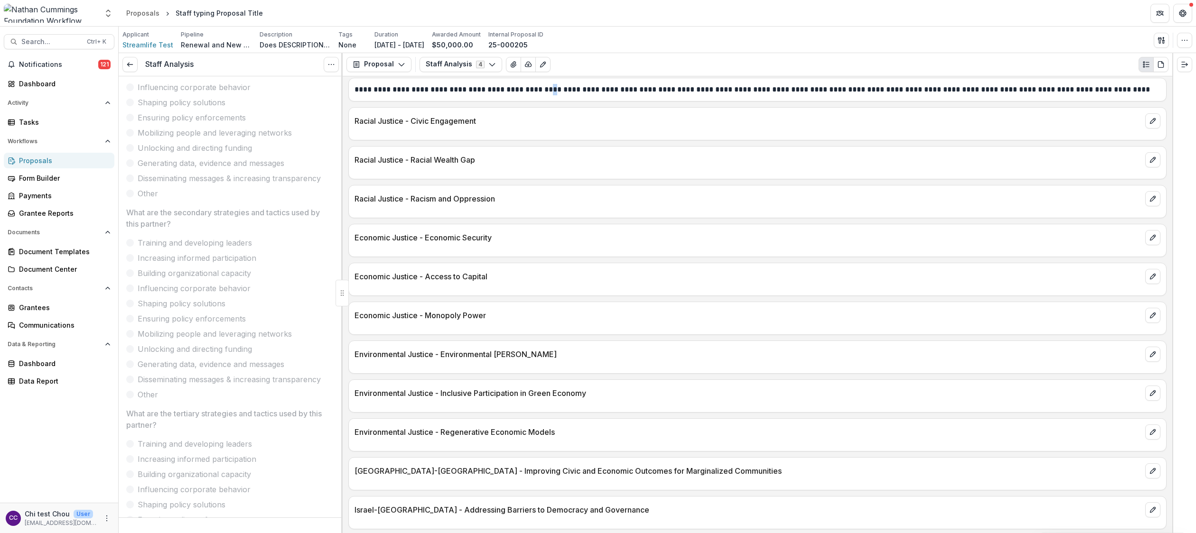
scroll to position [1138, 0]
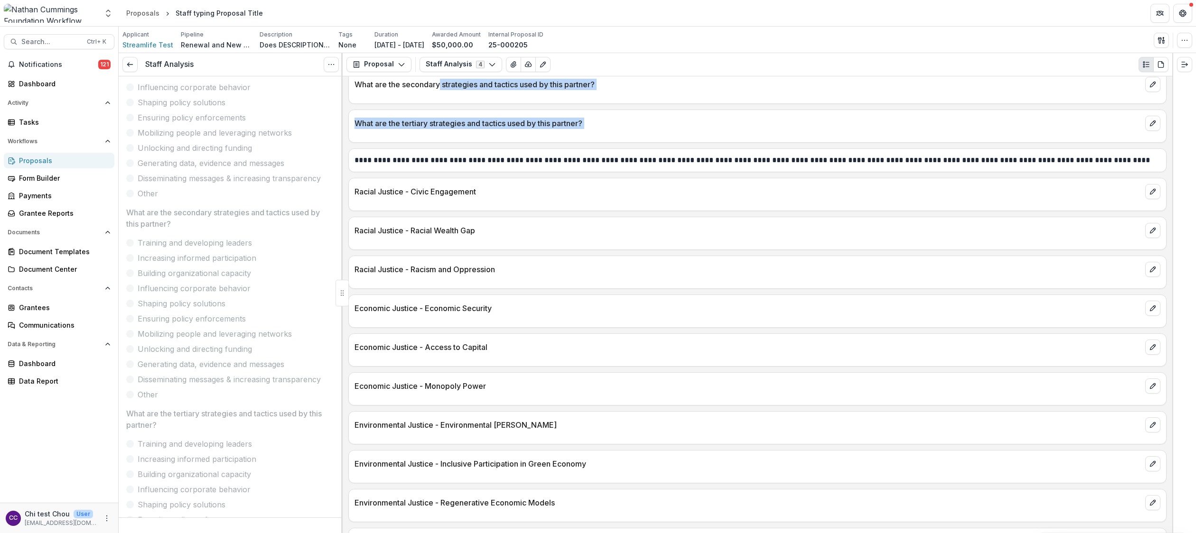
drag, startPoint x: 356, startPoint y: 81, endPoint x: 439, endPoint y: 88, distance: 83.8
click at [439, 88] on div "**********" at bounding box center [758, 304] width 830 height 457
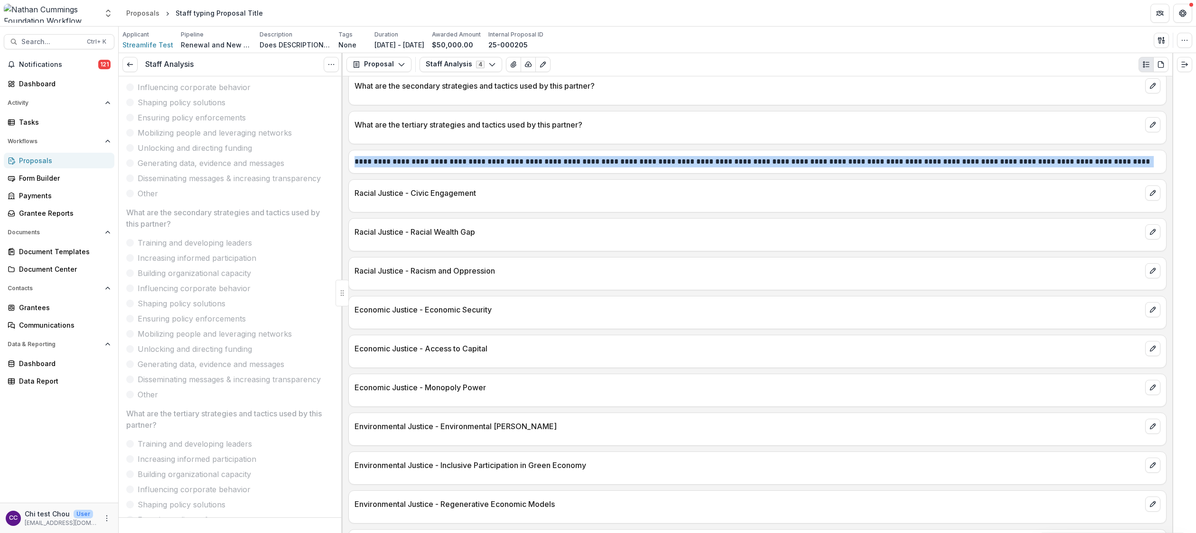
drag, startPoint x: 1125, startPoint y: 170, endPoint x: 347, endPoint y: 170, distance: 777.4
click at [347, 170] on div "**********" at bounding box center [758, 304] width 830 height 457
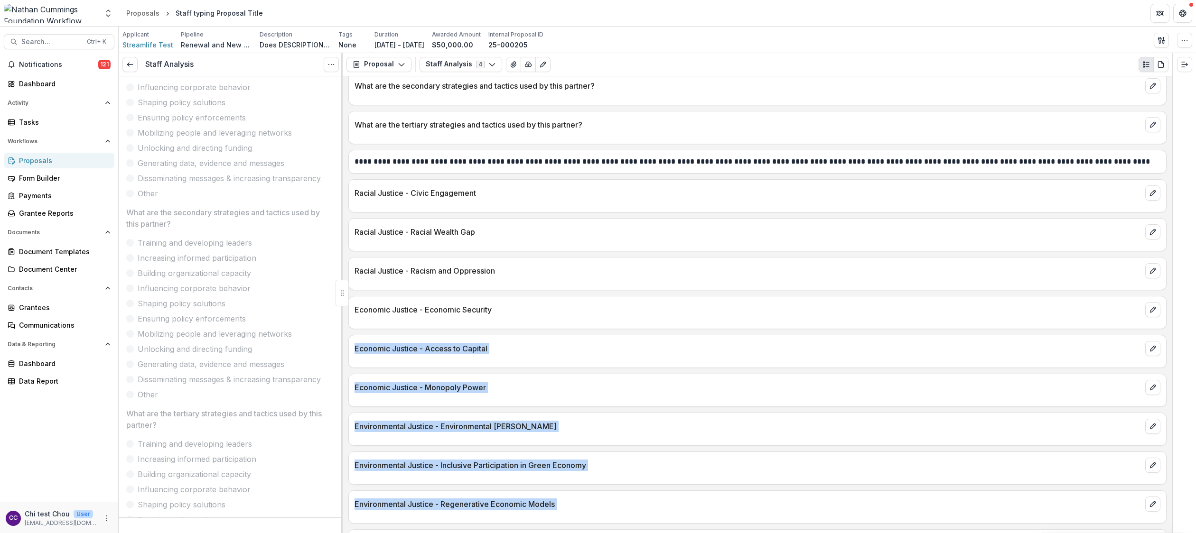
click at [810, 311] on div "**********" at bounding box center [657, 293] width 1077 height 480
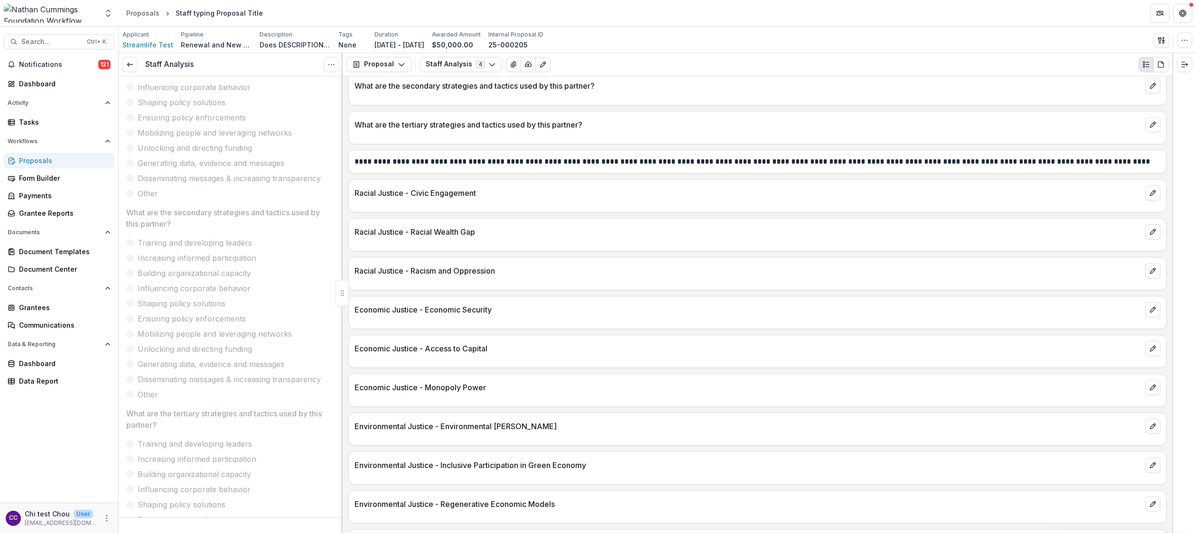
click at [810, 160] on div "**********" at bounding box center [757, 158] width 817 height 17
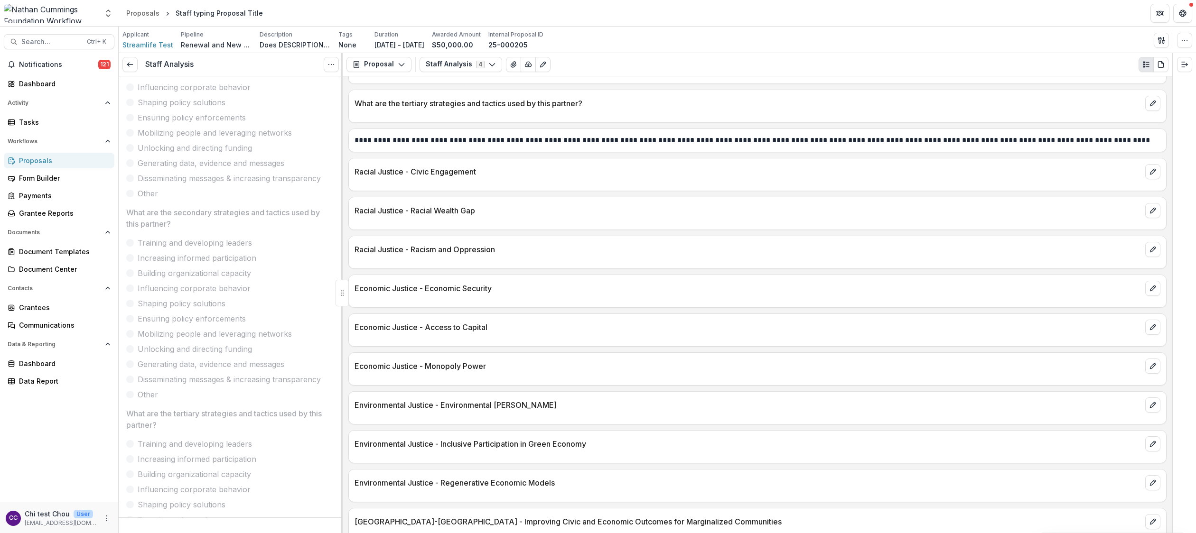
scroll to position [1067, 0]
